Goal: Task Accomplishment & Management: Complete application form

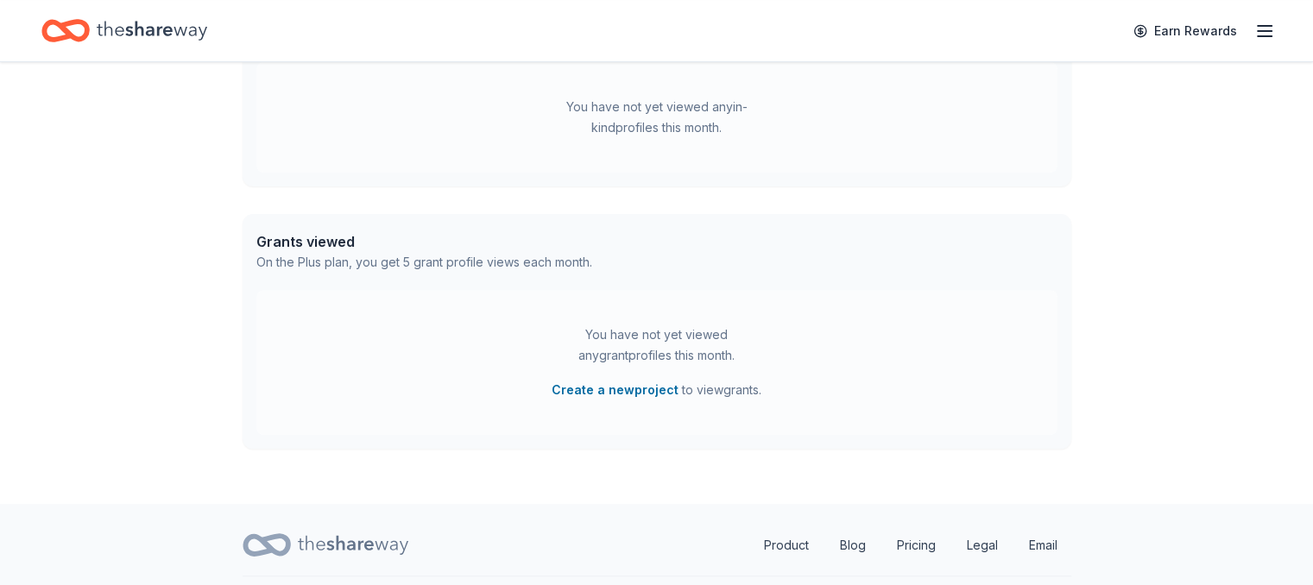
scroll to position [575, 0]
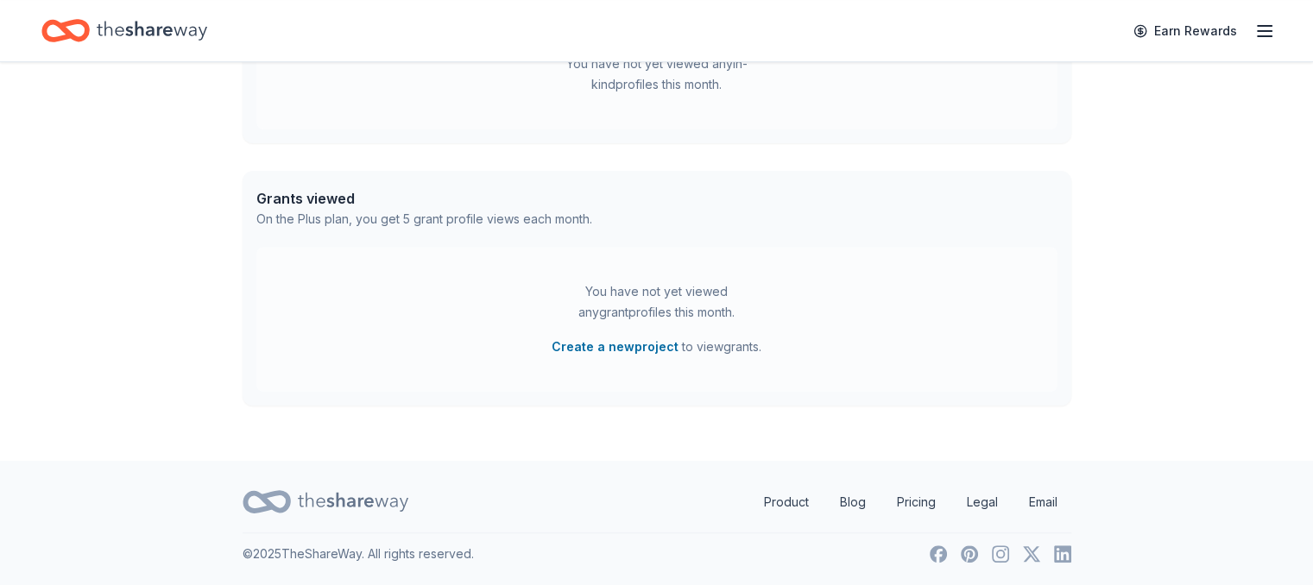
click at [170, 23] on icon "Home" at bounding box center [152, 30] width 110 height 35
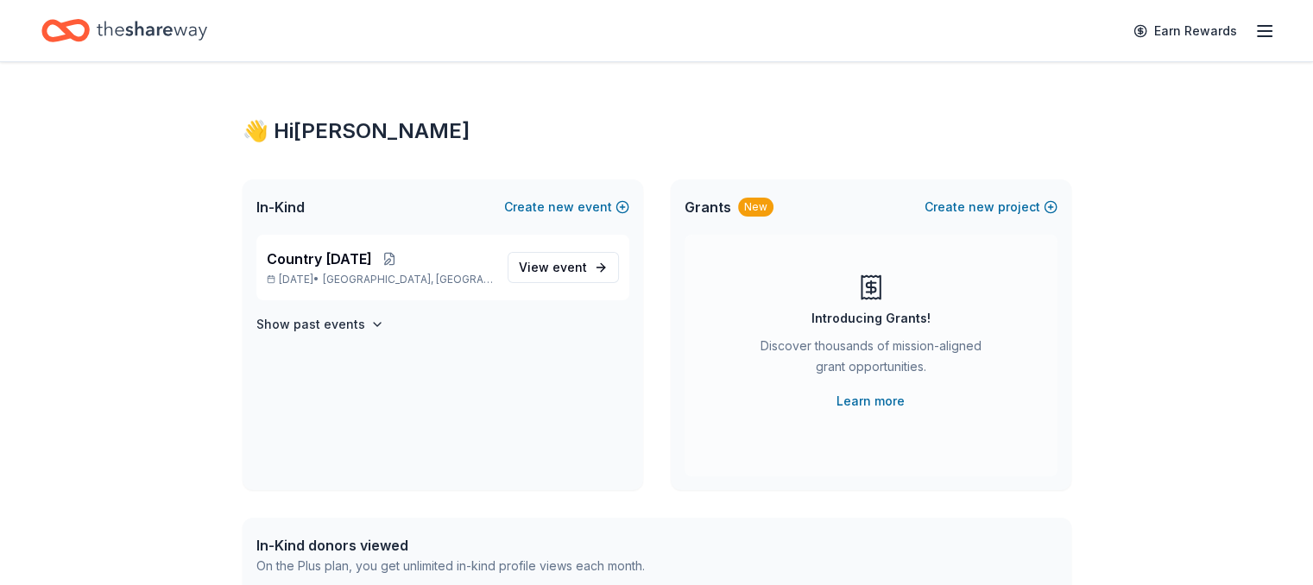
click at [85, 30] on icon "Home" at bounding box center [65, 30] width 48 height 41
click at [1258, 26] on line "button" at bounding box center [1265, 26] width 14 height 0
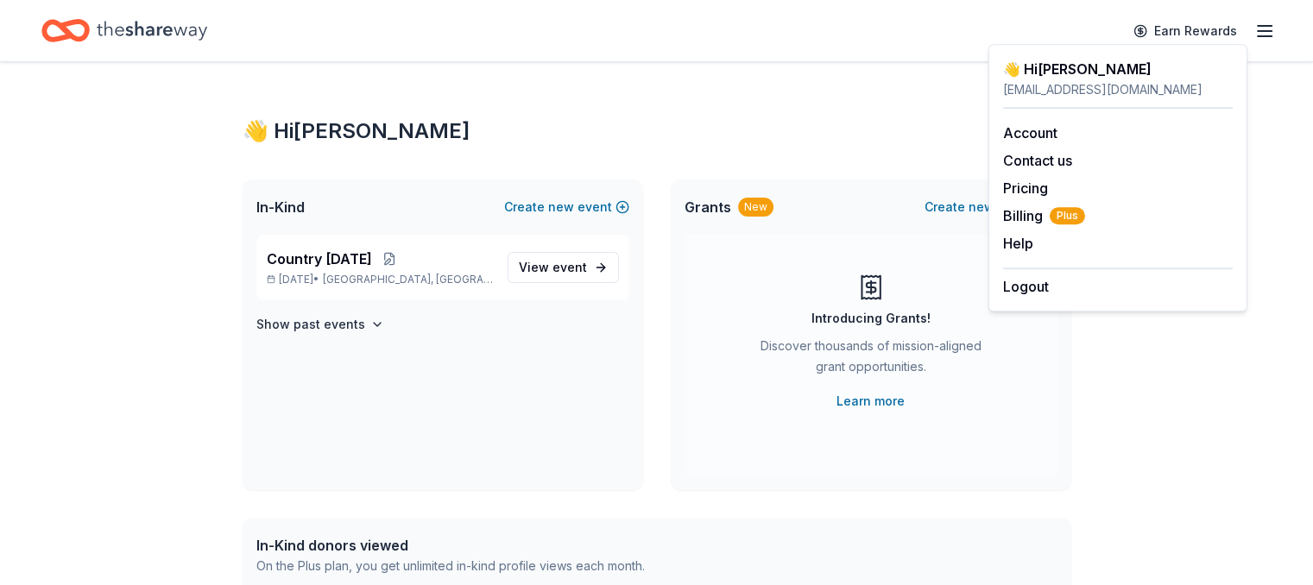
click at [1258, 26] on line "button" at bounding box center [1265, 26] width 14 height 0
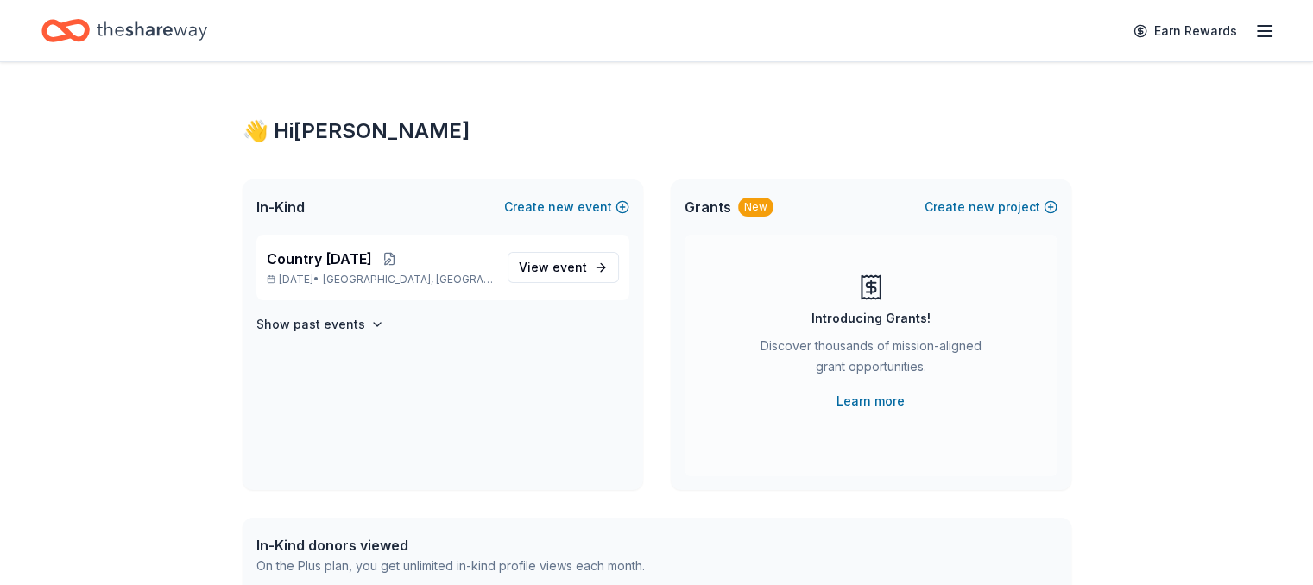
click at [1258, 26] on line "button" at bounding box center [1265, 26] width 14 height 0
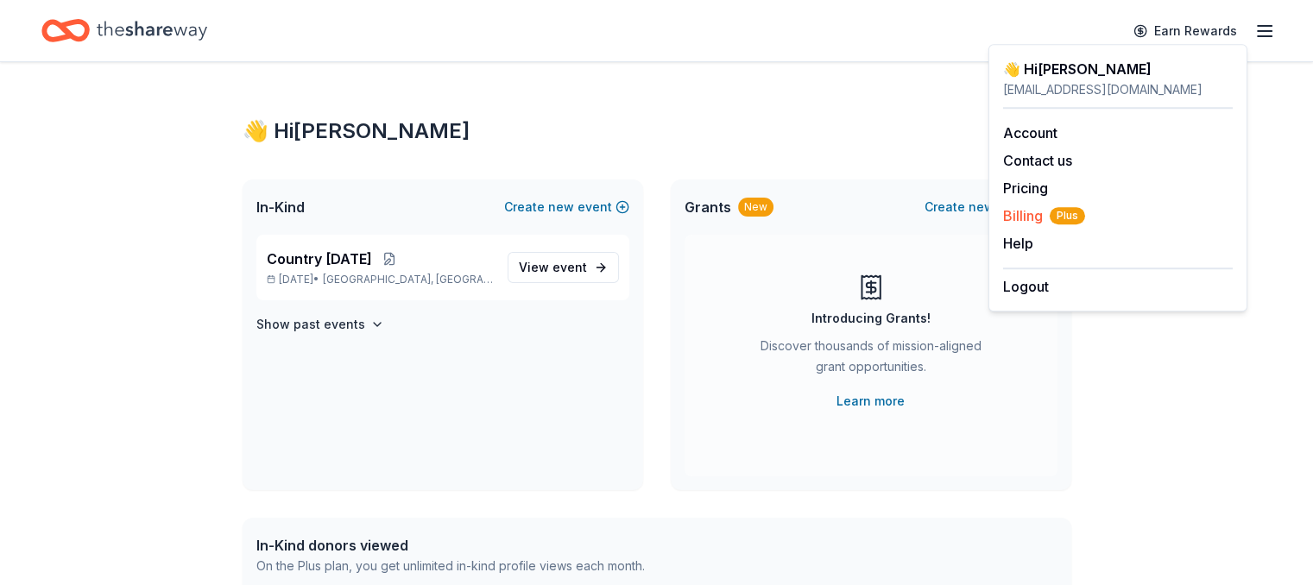
click at [1010, 206] on span "Billing Plus" at bounding box center [1044, 215] width 82 height 21
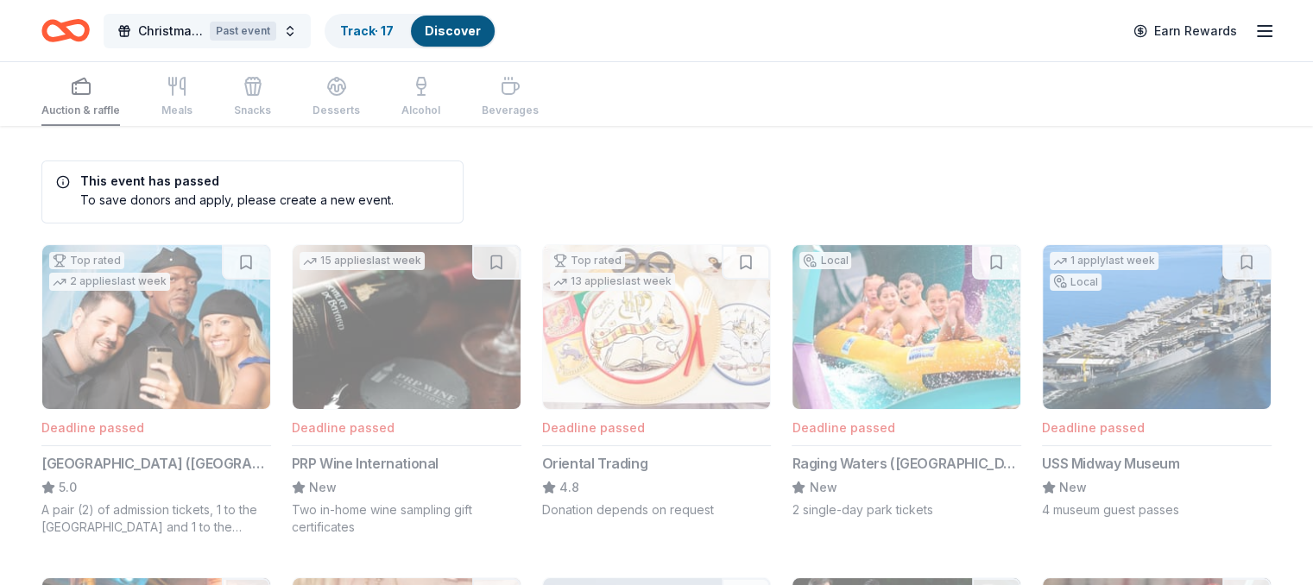
click at [199, 25] on span "Christmas Silent Auction" at bounding box center [170, 31] width 65 height 21
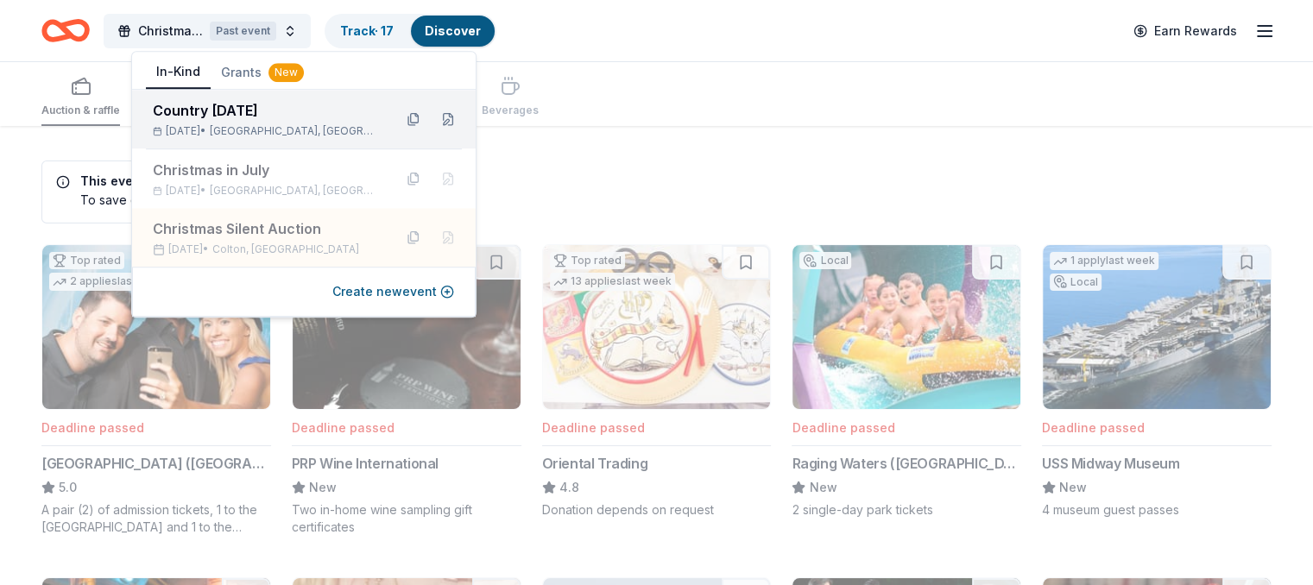
click at [280, 128] on span "[GEOGRAPHIC_DATA], [GEOGRAPHIC_DATA]" at bounding box center [294, 131] width 169 height 14
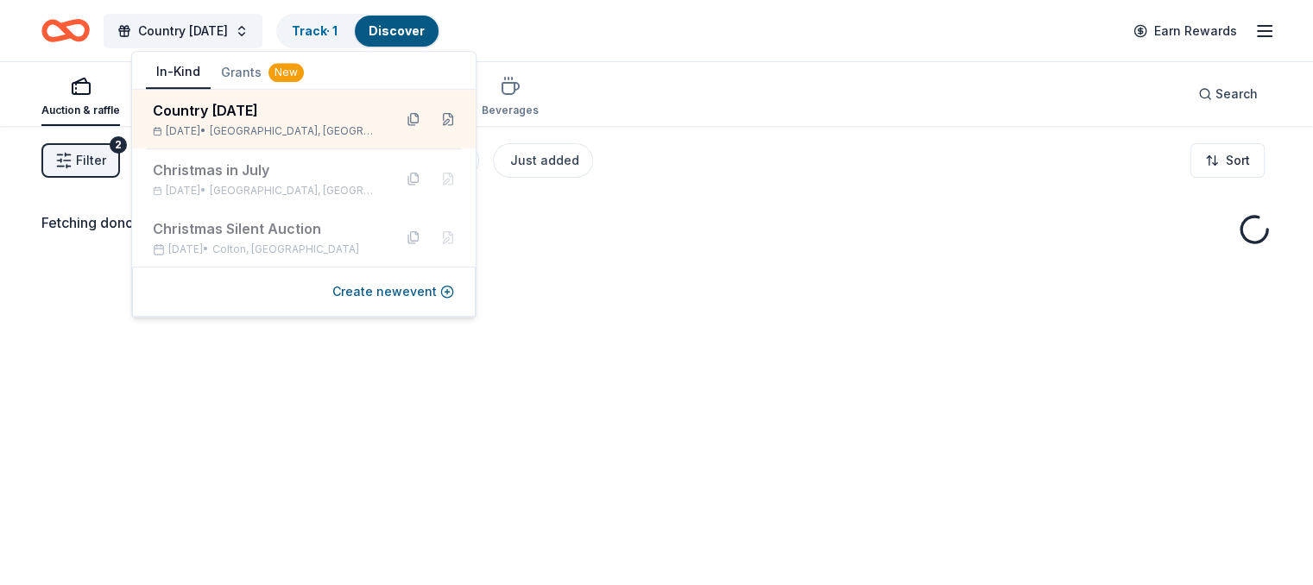
click at [728, 131] on div "Filter 2 Application methods Causes Eligibility Just added Sort" at bounding box center [656, 160] width 1313 height 69
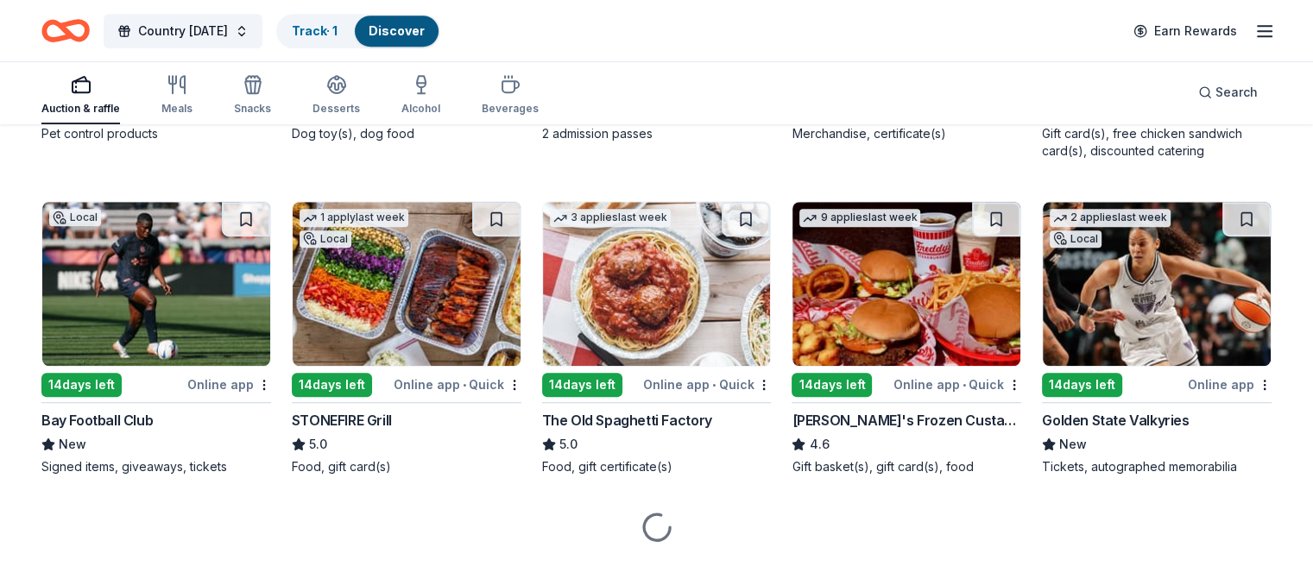
scroll to position [1122, 0]
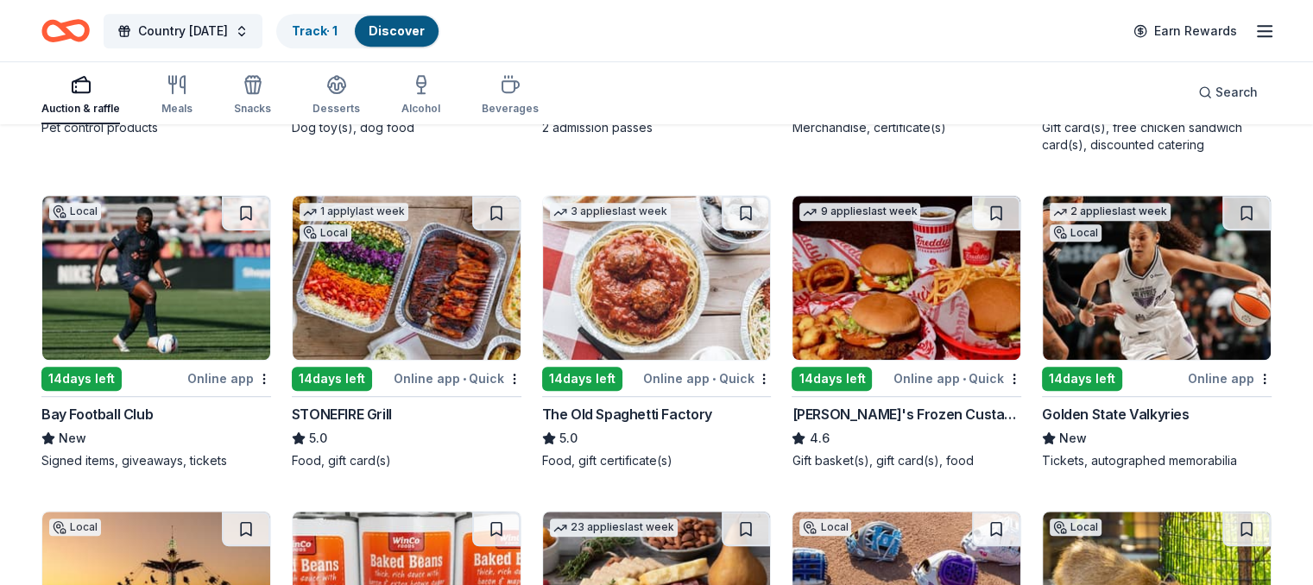
click at [591, 385] on div "14 days left" at bounding box center [582, 379] width 80 height 24
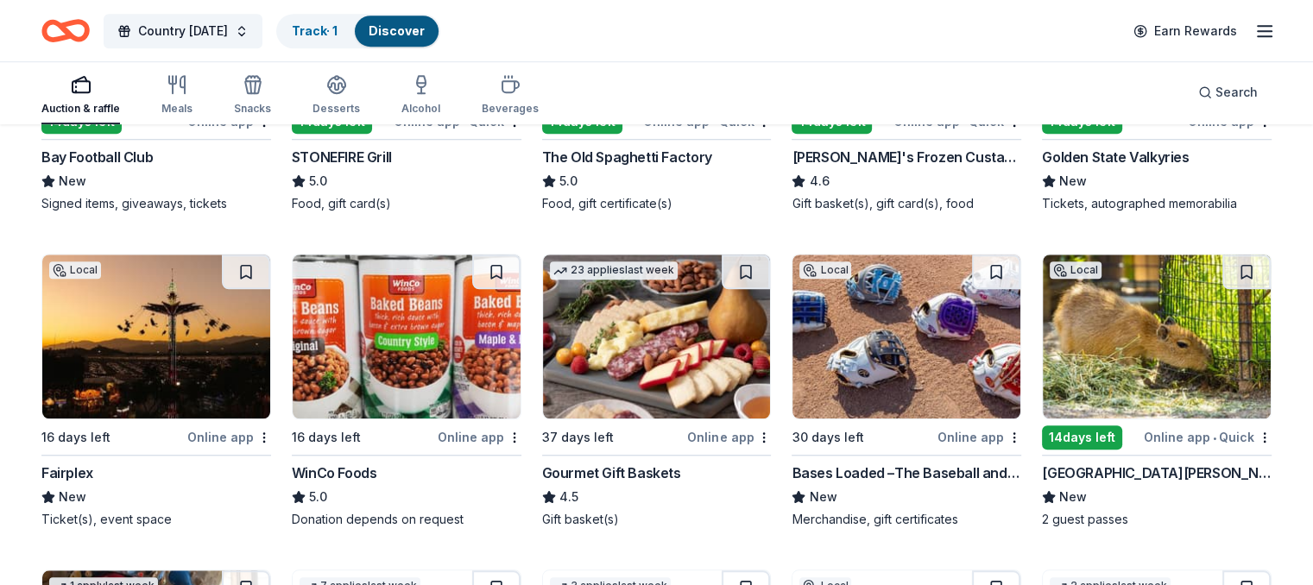
scroll to position [1381, 0]
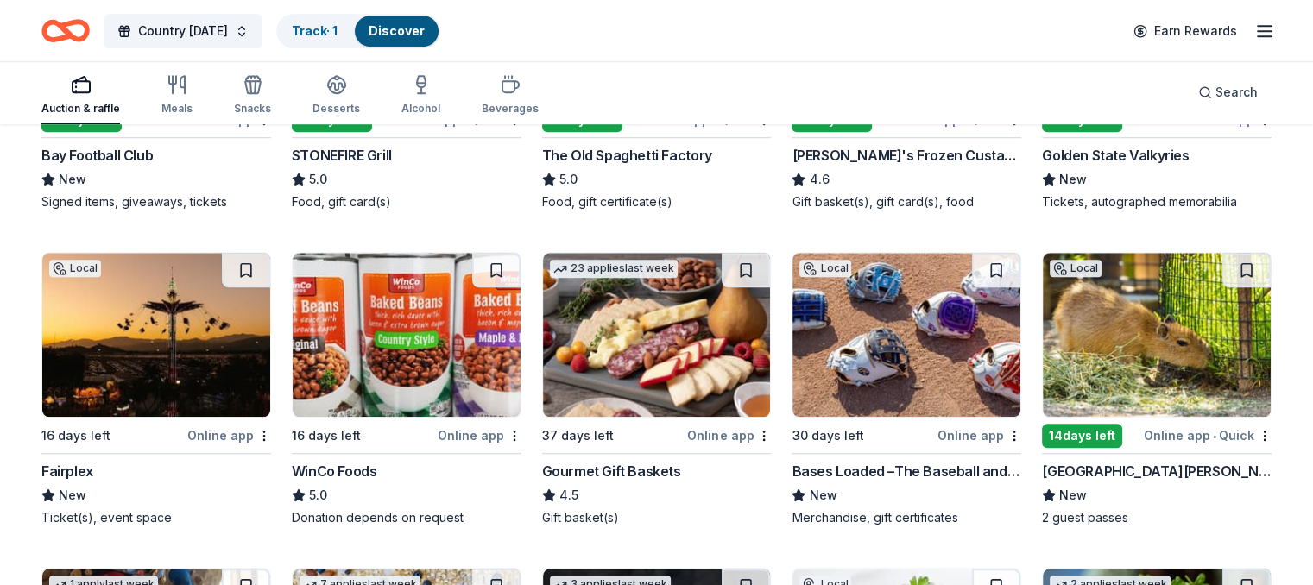
click at [1081, 467] on div "[GEOGRAPHIC_DATA][PERSON_NAME]" at bounding box center [1157, 471] width 230 height 21
click at [1222, 259] on button at bounding box center [1246, 270] width 48 height 35
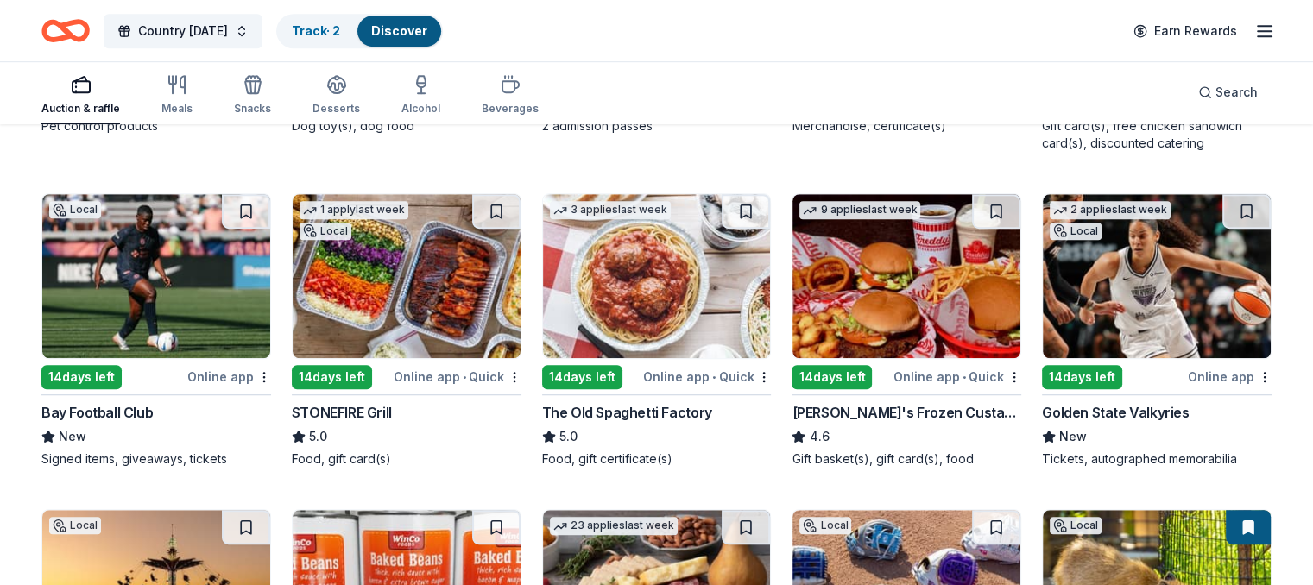
scroll to position [1122, 0]
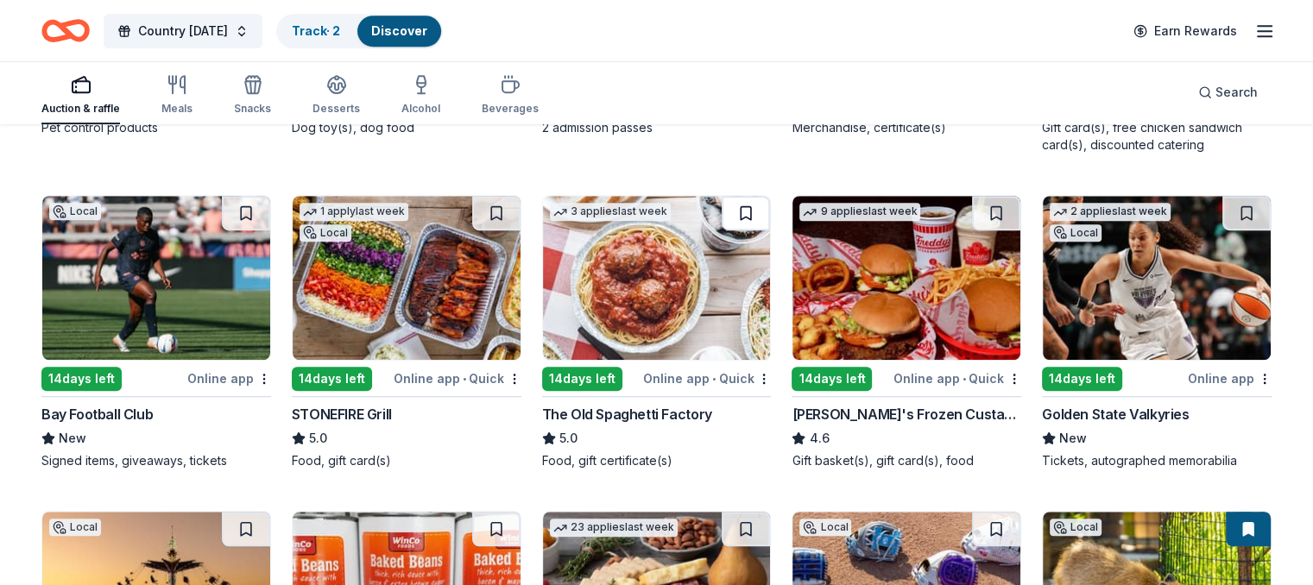
click at [741, 198] on button at bounding box center [746, 213] width 48 height 35
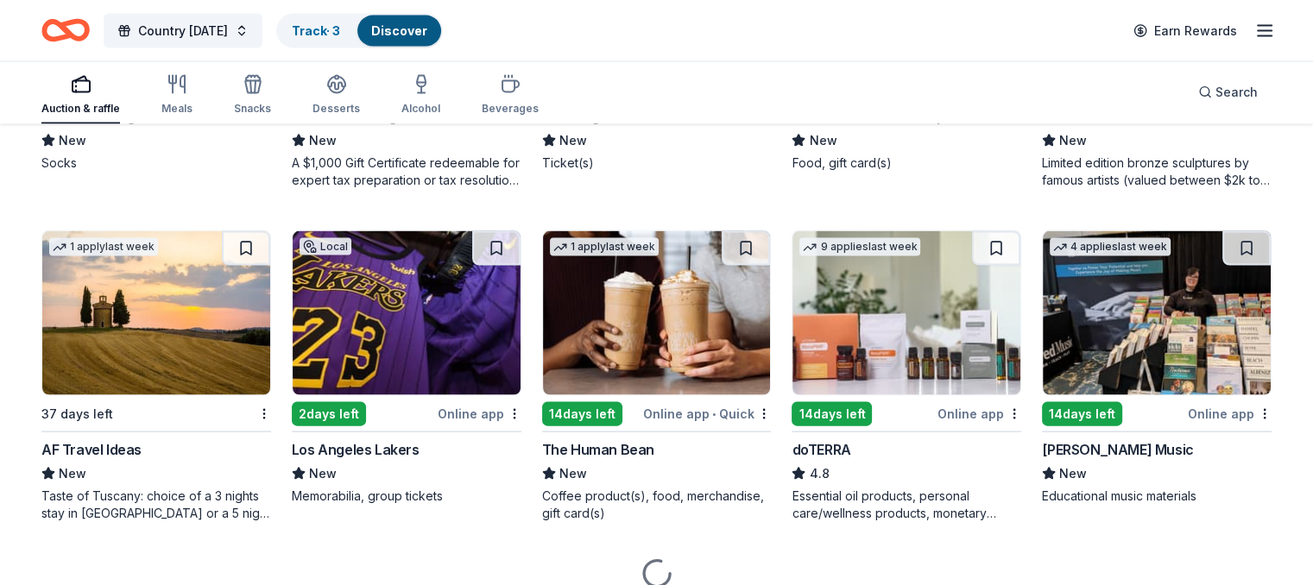
scroll to position [3693, 0]
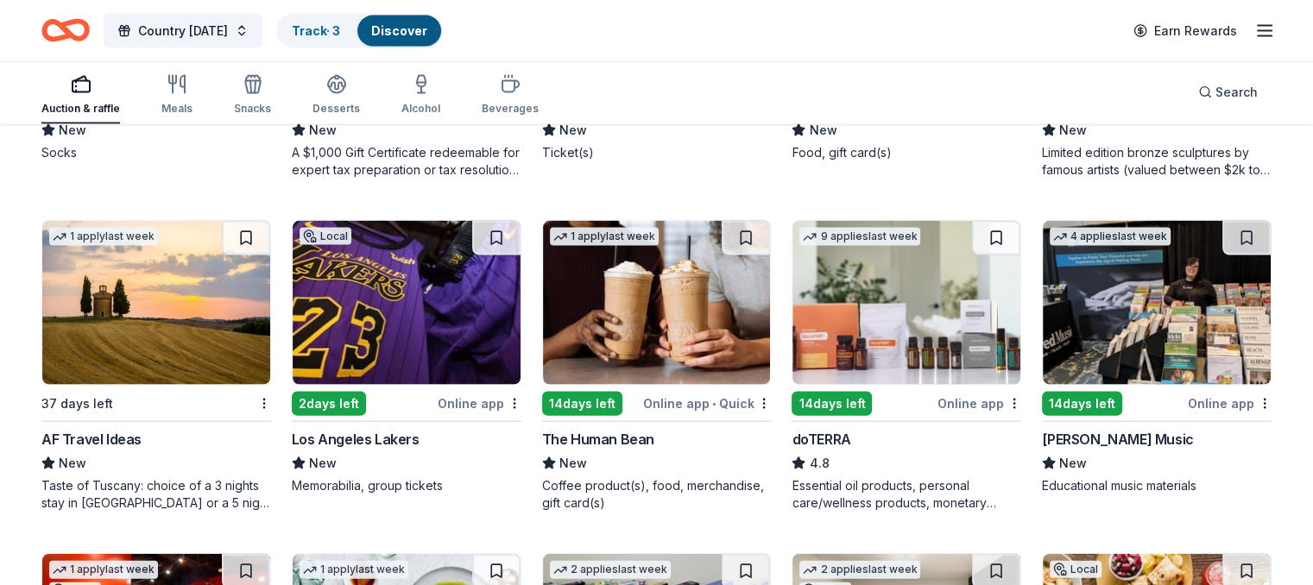
click at [358, 392] on div "2 days left" at bounding box center [329, 404] width 74 height 24
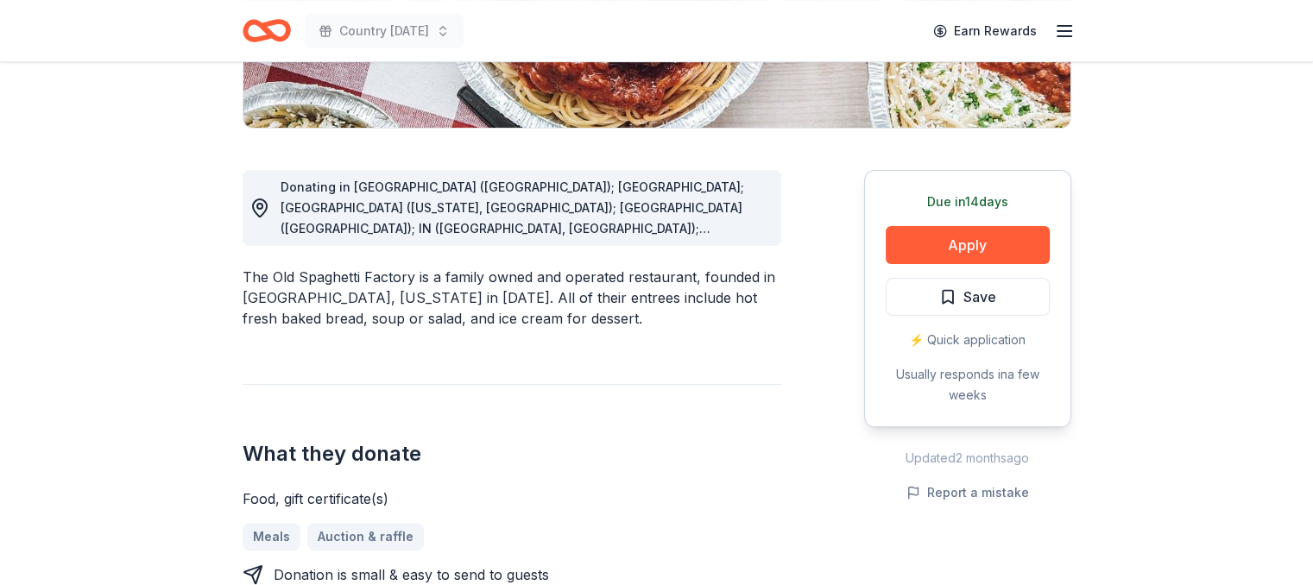
scroll to position [432, 0]
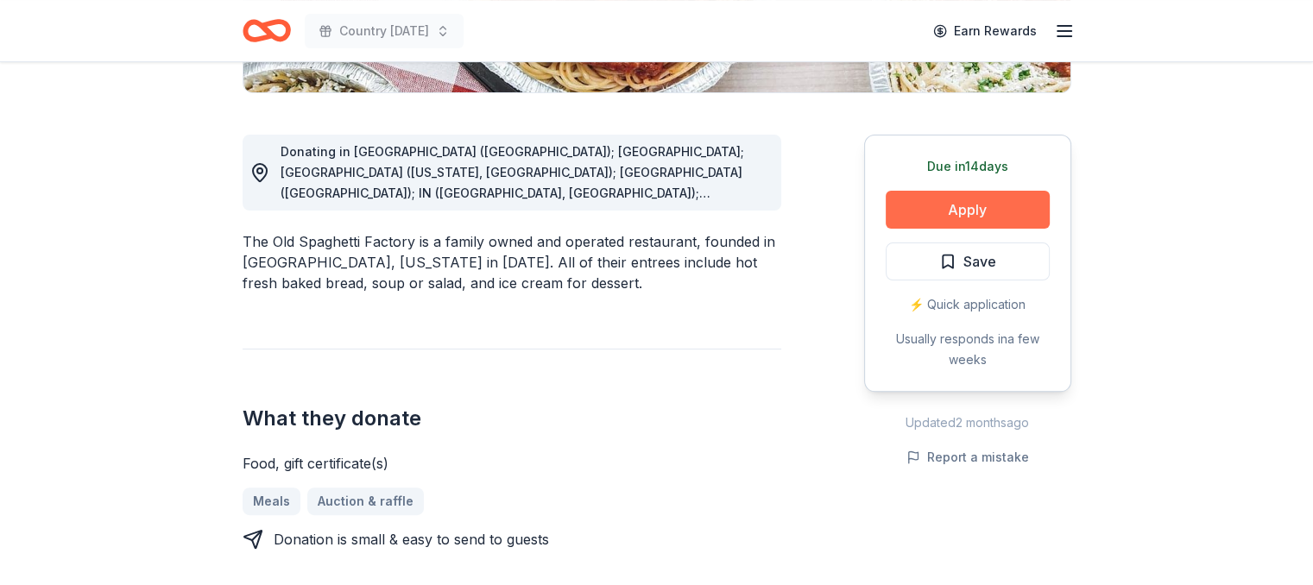
click at [1005, 216] on button "Apply" at bounding box center [968, 210] width 164 height 38
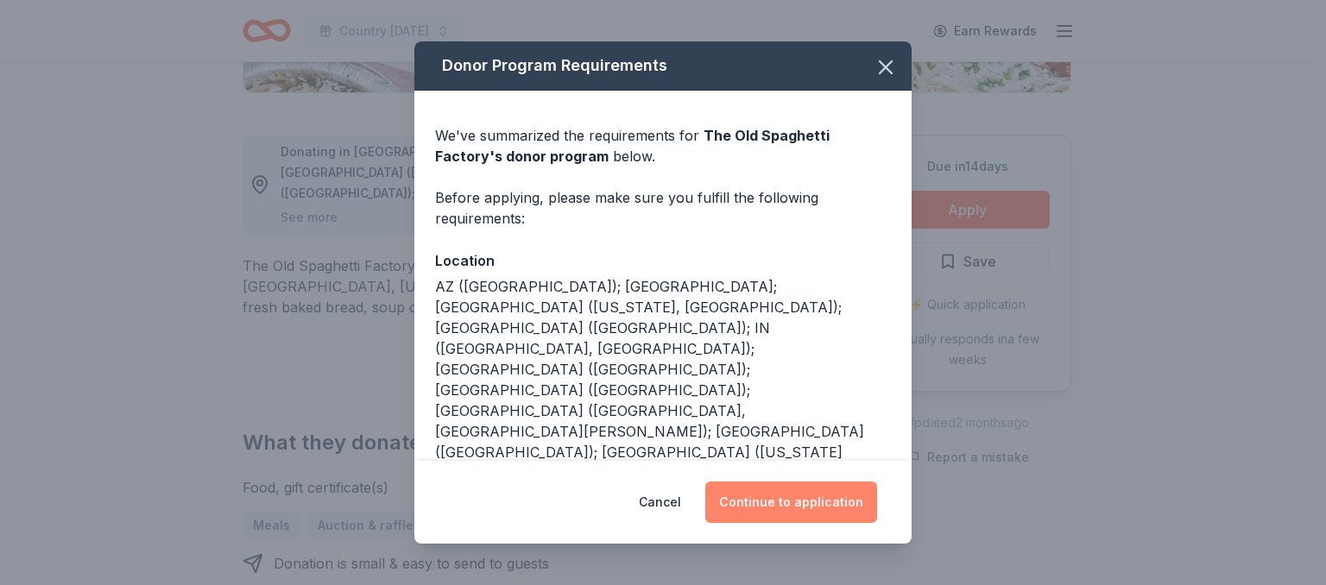
click at [835, 514] on button "Continue to application" at bounding box center [791, 502] width 172 height 41
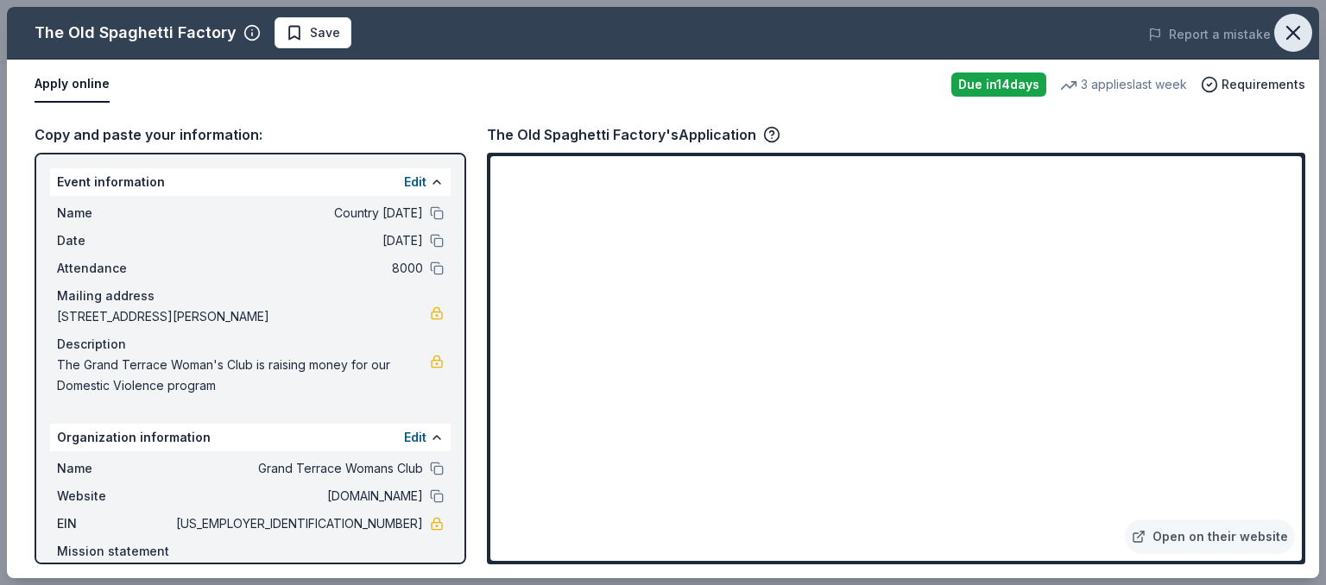
click at [1293, 41] on icon "button" at bounding box center [1293, 33] width 24 height 24
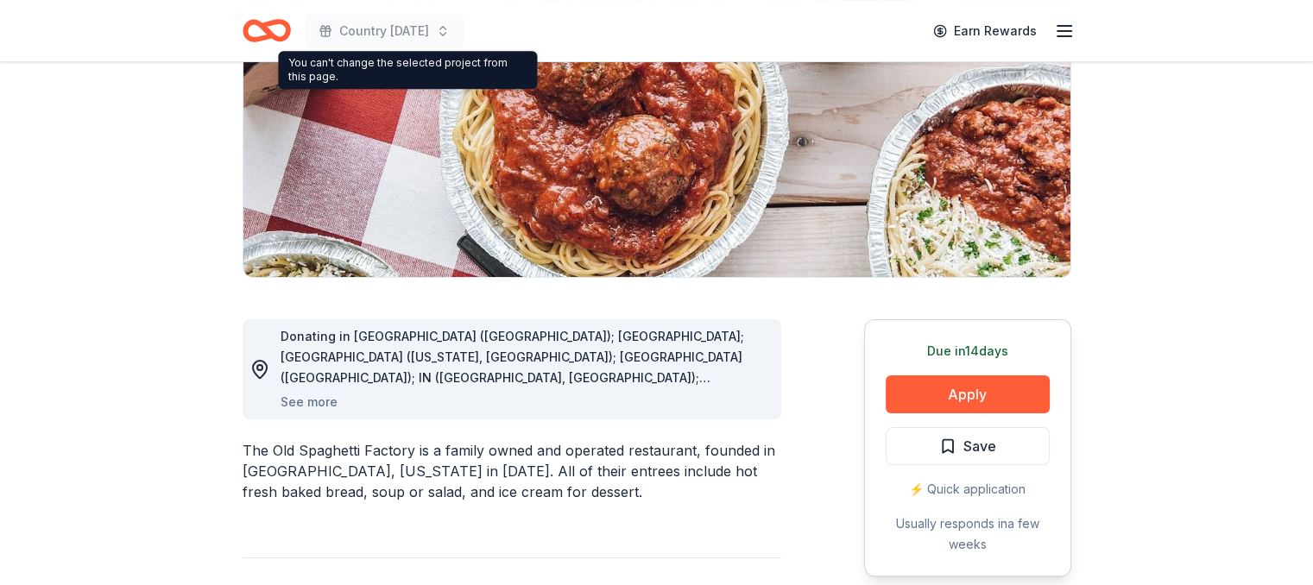
scroll to position [173, 0]
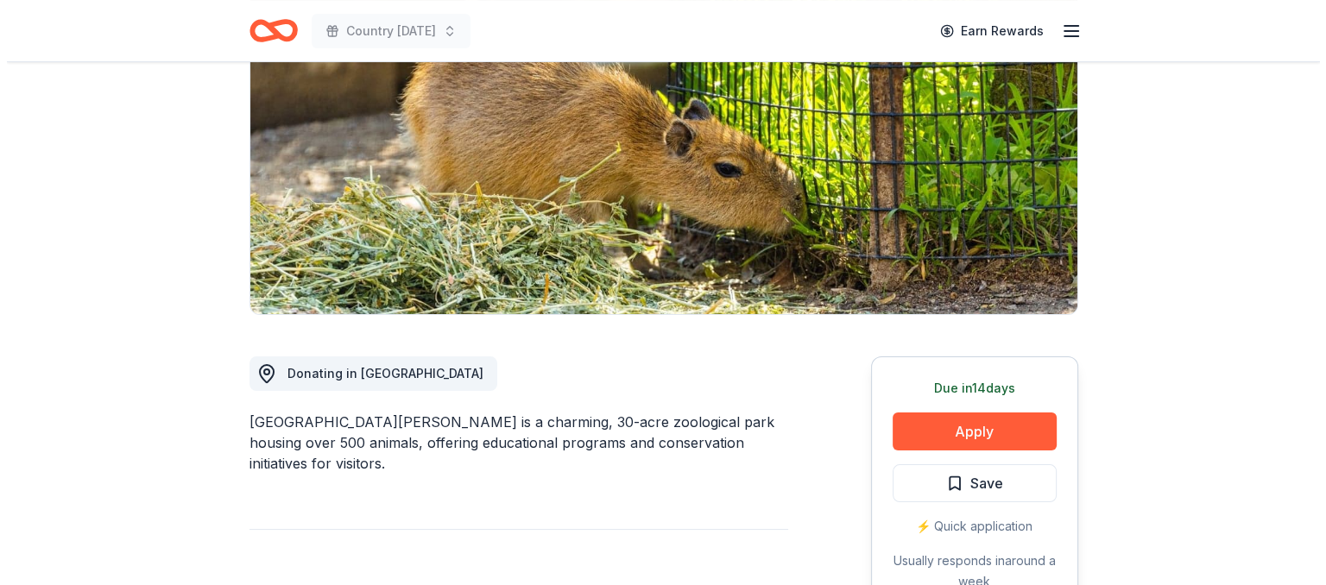
scroll to position [259, 0]
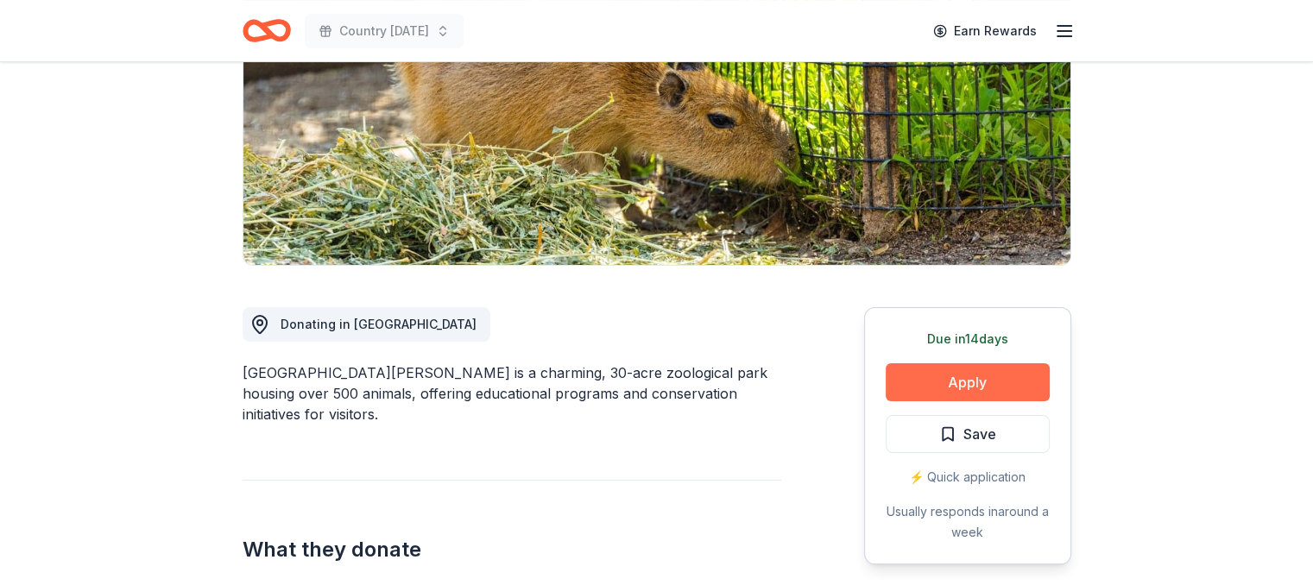
click at [1002, 370] on button "Apply" at bounding box center [968, 382] width 164 height 38
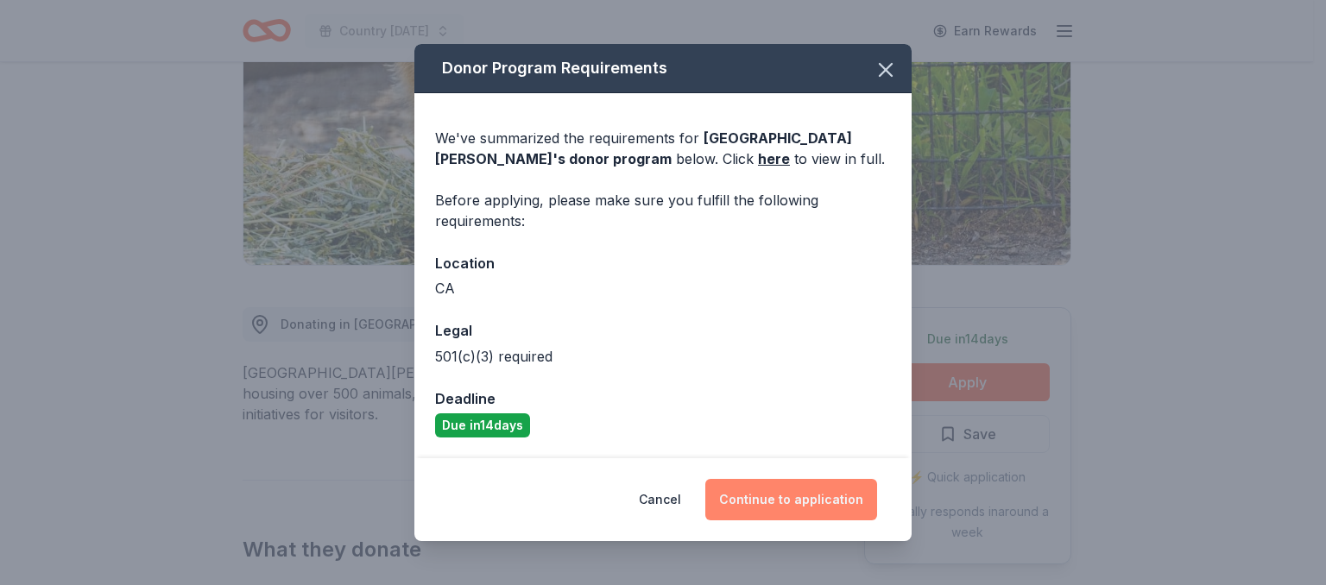
click at [796, 515] on button "Continue to application" at bounding box center [791, 499] width 172 height 41
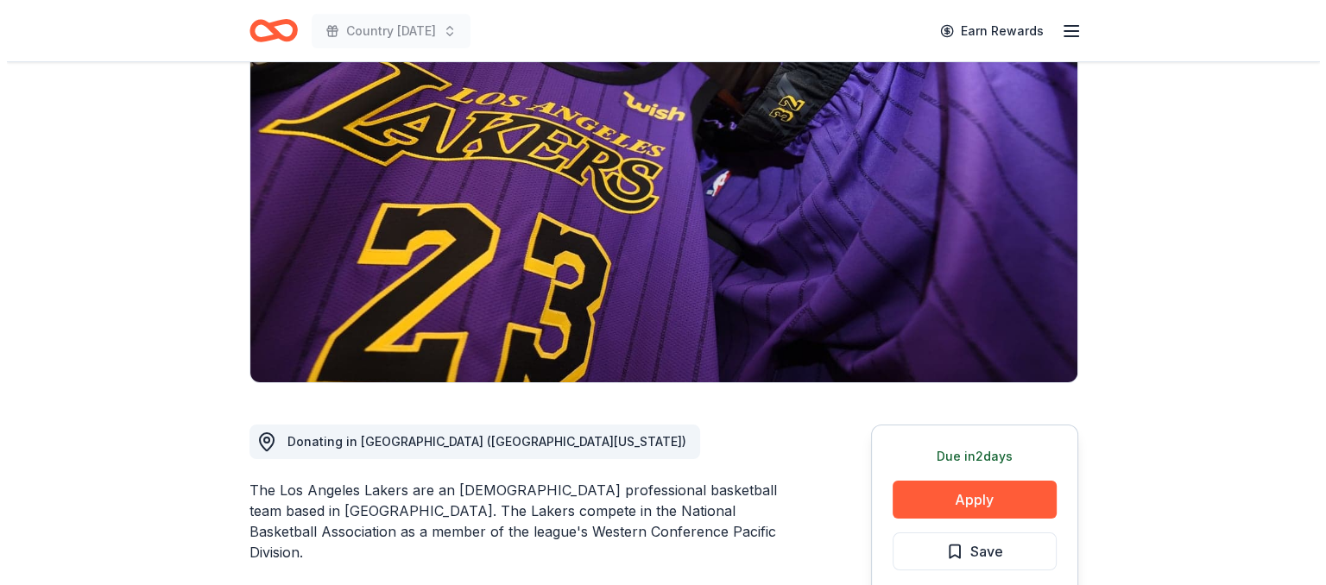
scroll to position [173, 0]
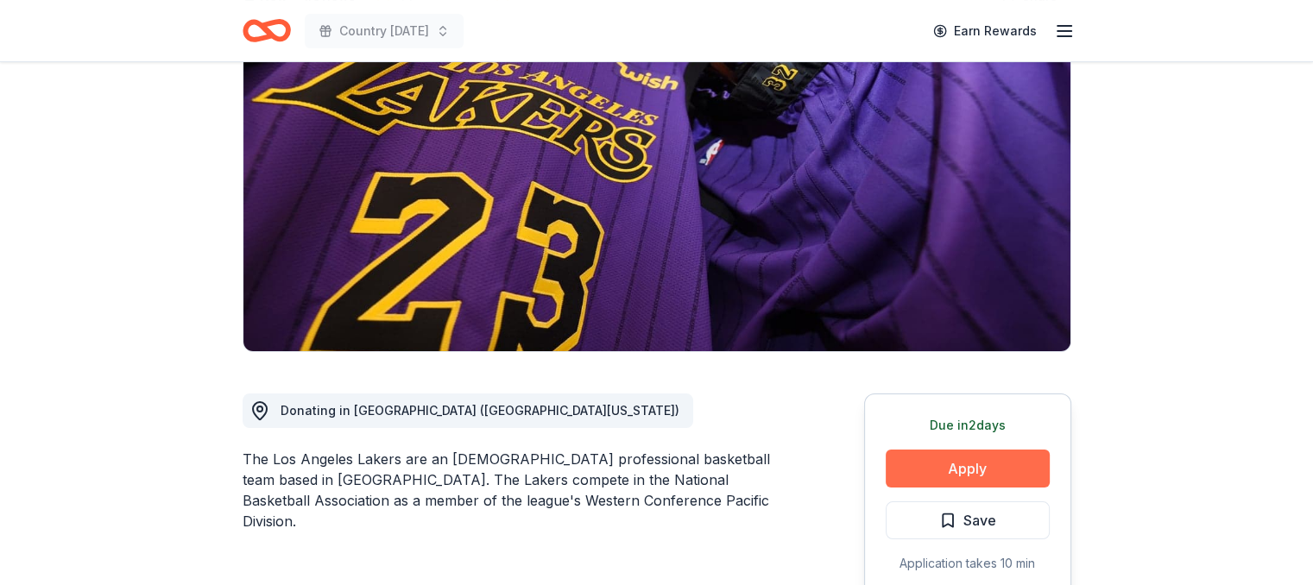
click at [955, 480] on button "Apply" at bounding box center [968, 469] width 164 height 38
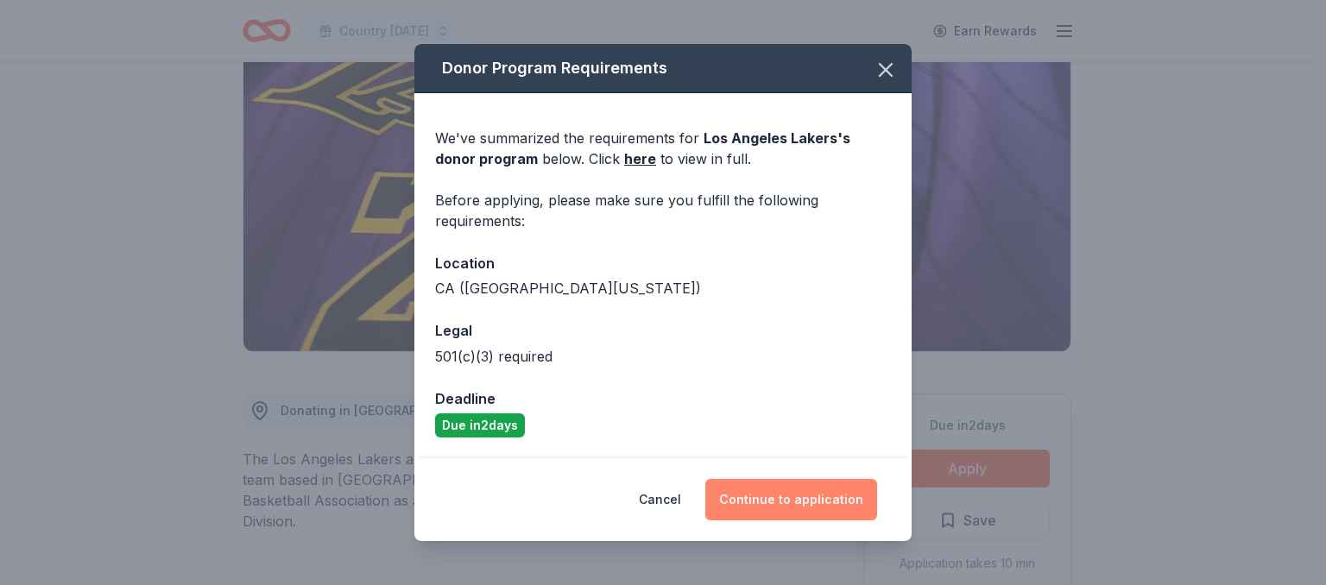
click at [801, 492] on button "Continue to application" at bounding box center [791, 499] width 172 height 41
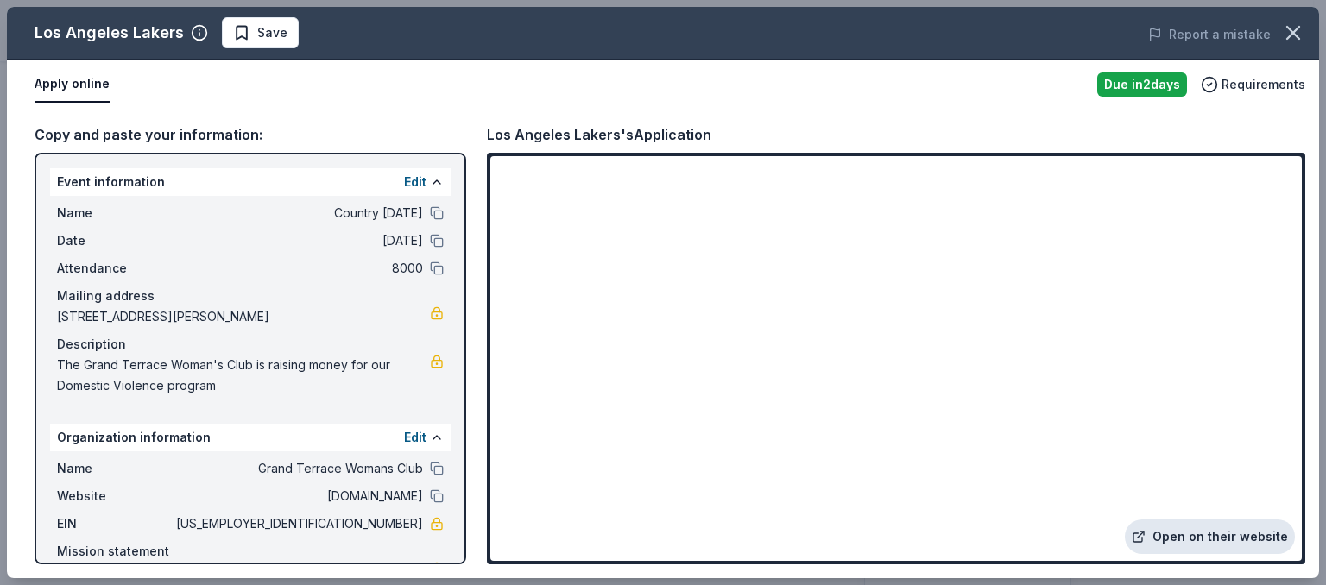
click at [1233, 528] on link "Open on their website" at bounding box center [1210, 537] width 170 height 35
